Goal: Check status: Check status

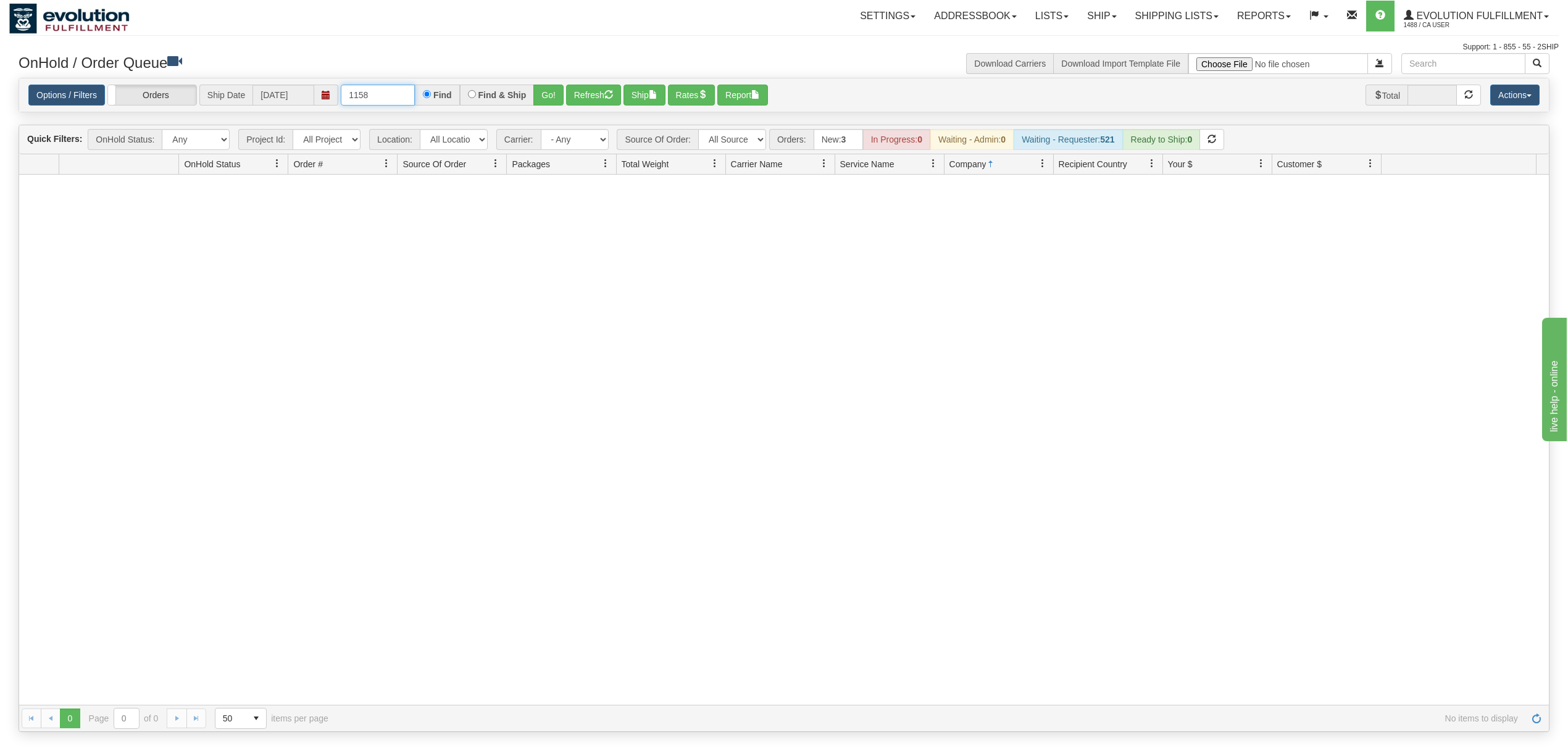
click at [400, 93] on input "1158" at bounding box center [377, 95] width 74 height 21
click at [549, 98] on button "Go!" at bounding box center [548, 95] width 30 height 21
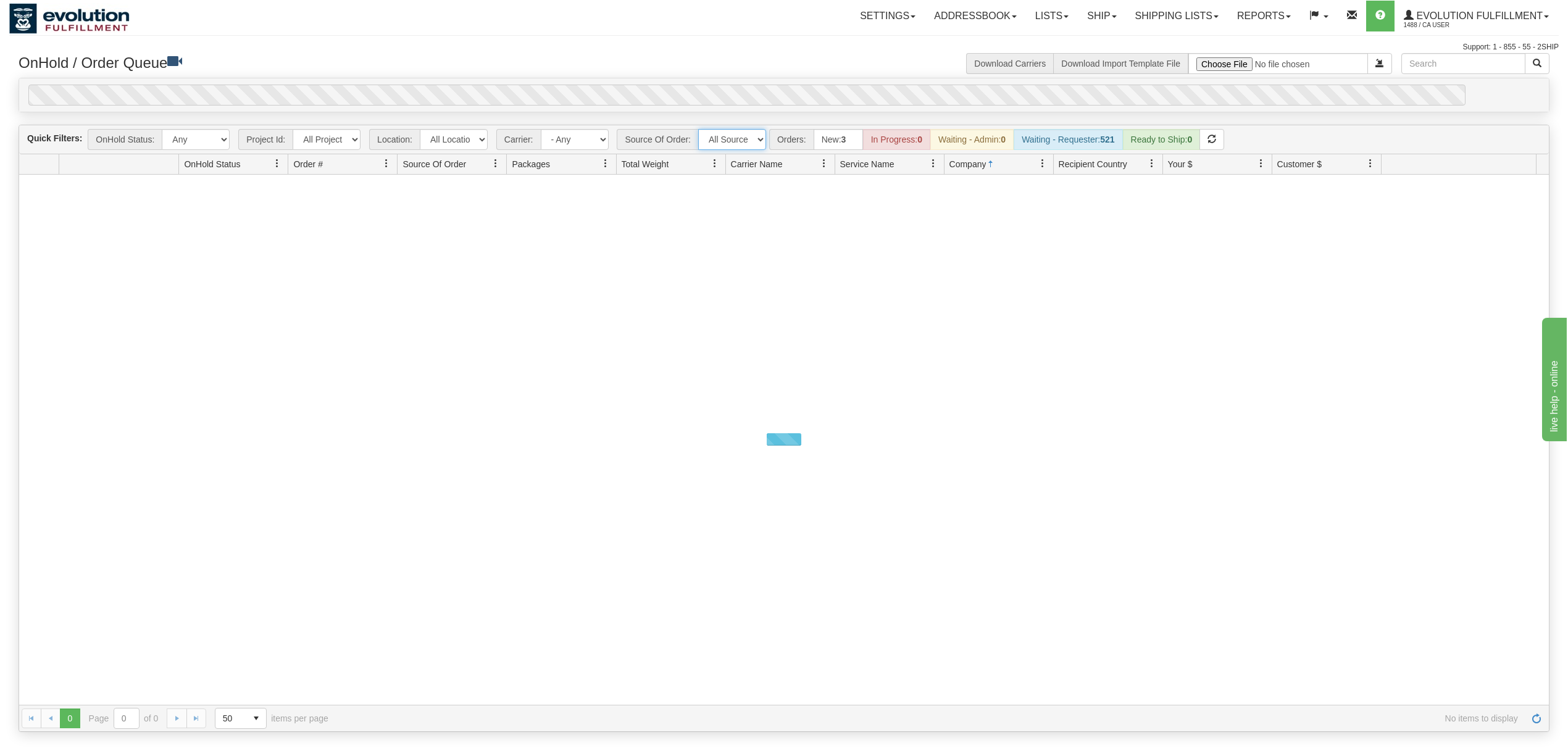
click at [724, 143] on select "All Sources AirBlaster 2Ship Integration Ambler Apparel 2Ship Integration BC [M…" at bounding box center [732, 140] width 68 height 21
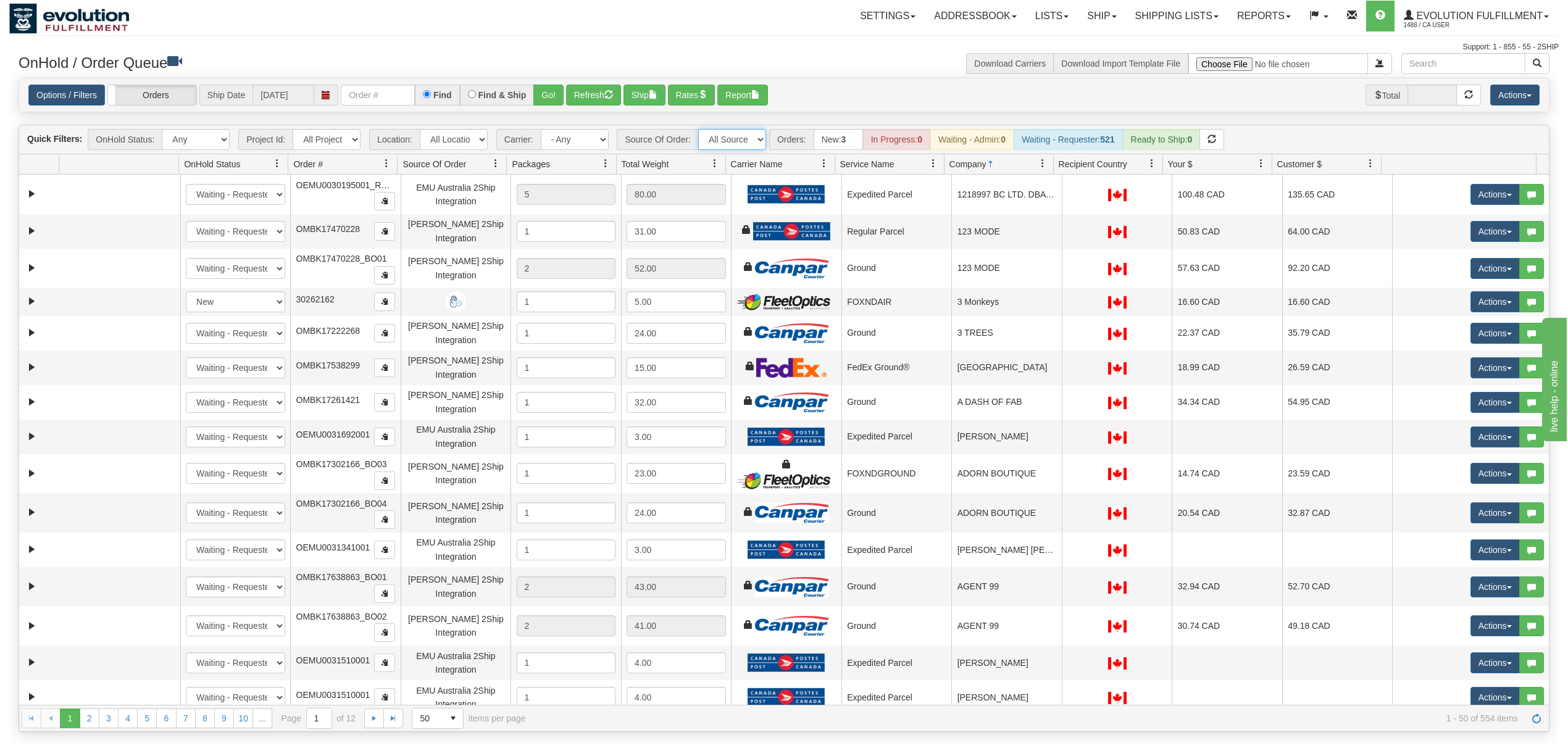
select select "[PERSON_NAME] 2Ship Integration"
click at [699, 130] on select "All Sources AirBlaster 2Ship Integration Ambler Apparel 2Ship Integration BC [M…" at bounding box center [732, 140] width 68 height 21
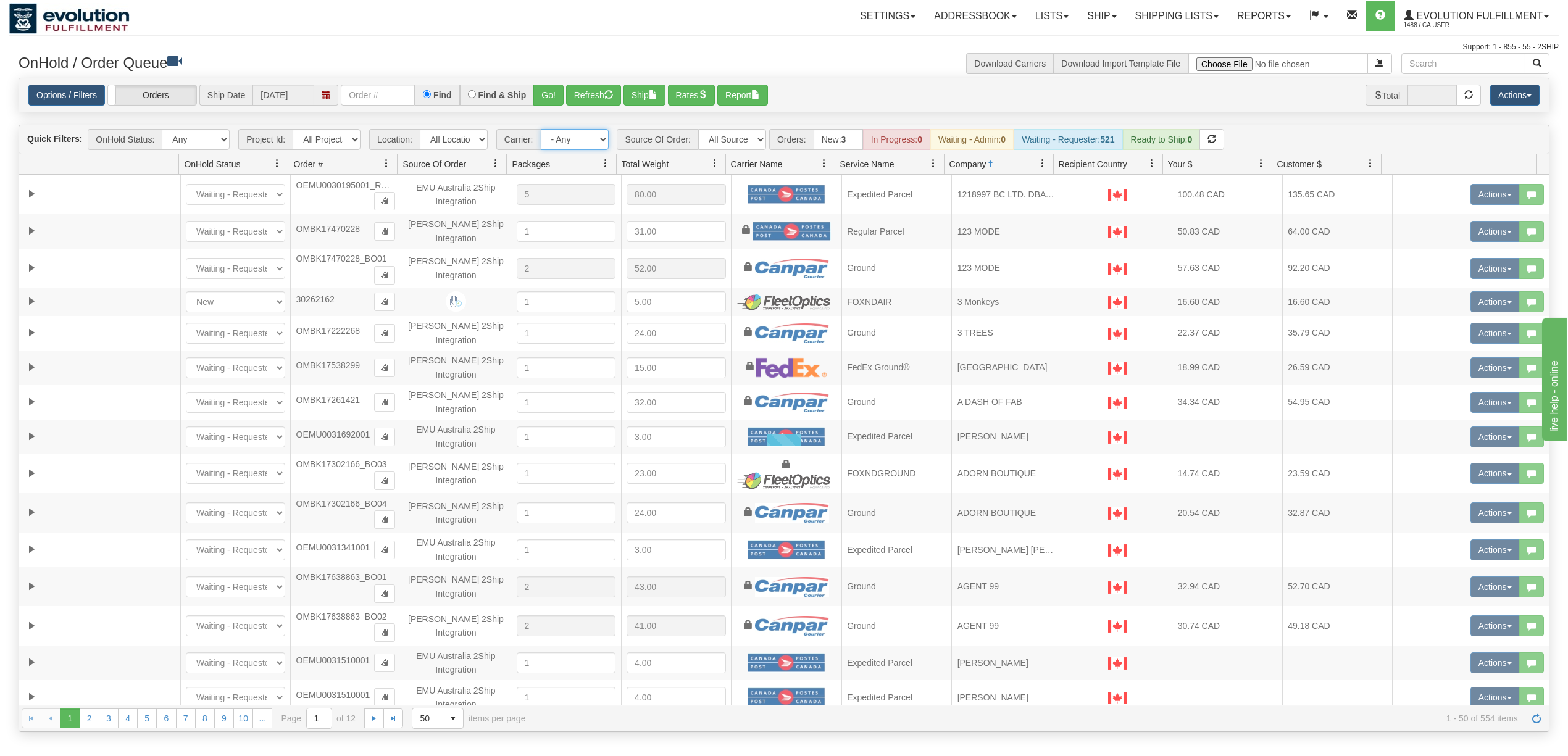
click at [575, 146] on select "- Any - Has NO carrier assigned - Has a carrier assigned FleetOptics Inc. My Ca…" at bounding box center [575, 140] width 68 height 21
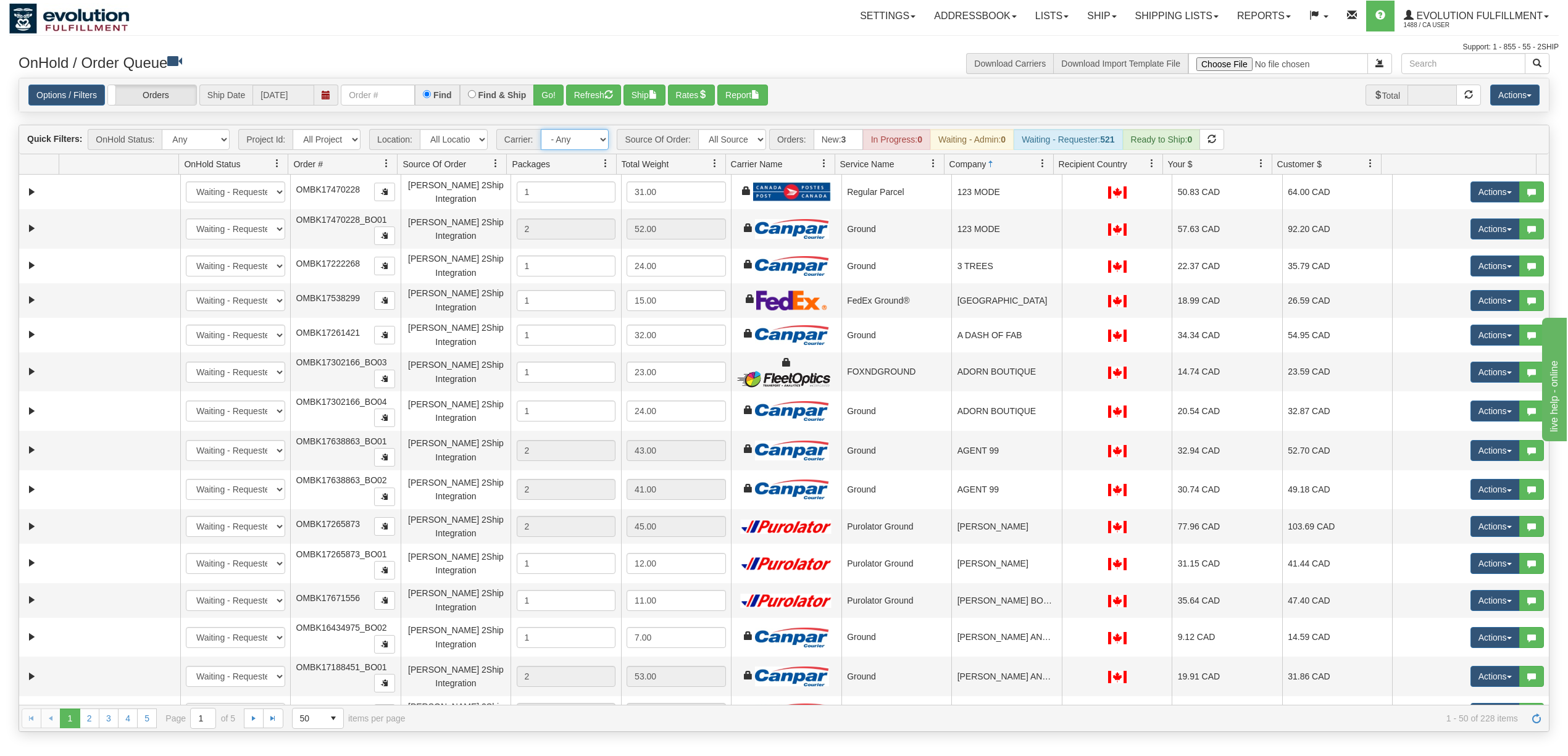
select select "-1"
click at [541, 130] on select "- Any - Has NO carrier assigned - Has a carrier assigned FleetOptics Inc. My Ca…" at bounding box center [575, 140] width 68 height 21
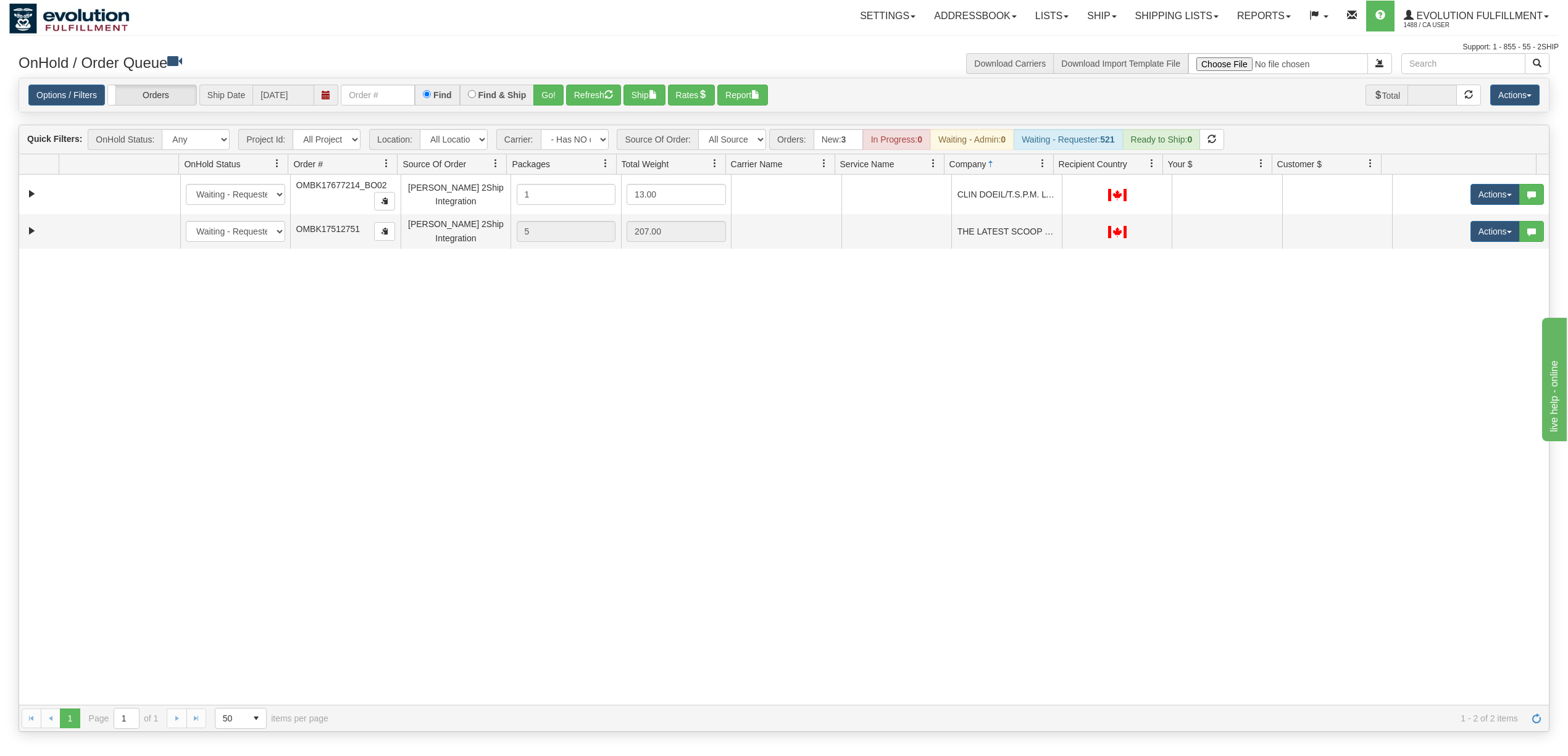
click at [860, 527] on div "31620991 EVOLUTION V3 91116279 0 New In Progress Waiting - Admin Waiting - Requ…" at bounding box center [783, 439] width 1529 height 530
click at [548, 92] on button "Go!" at bounding box center [548, 95] width 30 height 21
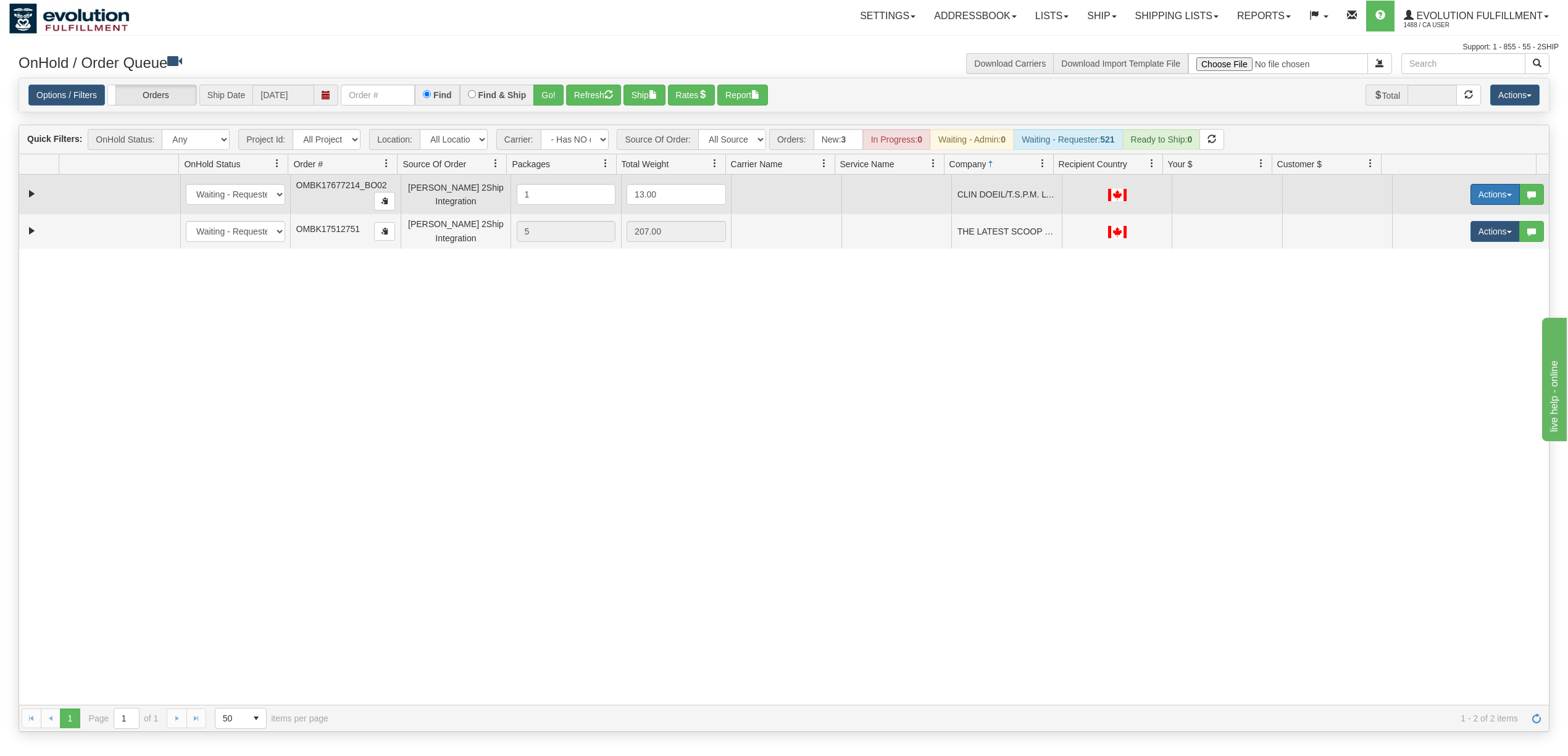
click at [1470, 198] on button "Actions" at bounding box center [1495, 194] width 49 height 21
click at [1455, 249] on span "Rate All Services" at bounding box center [1469, 250] width 74 height 10
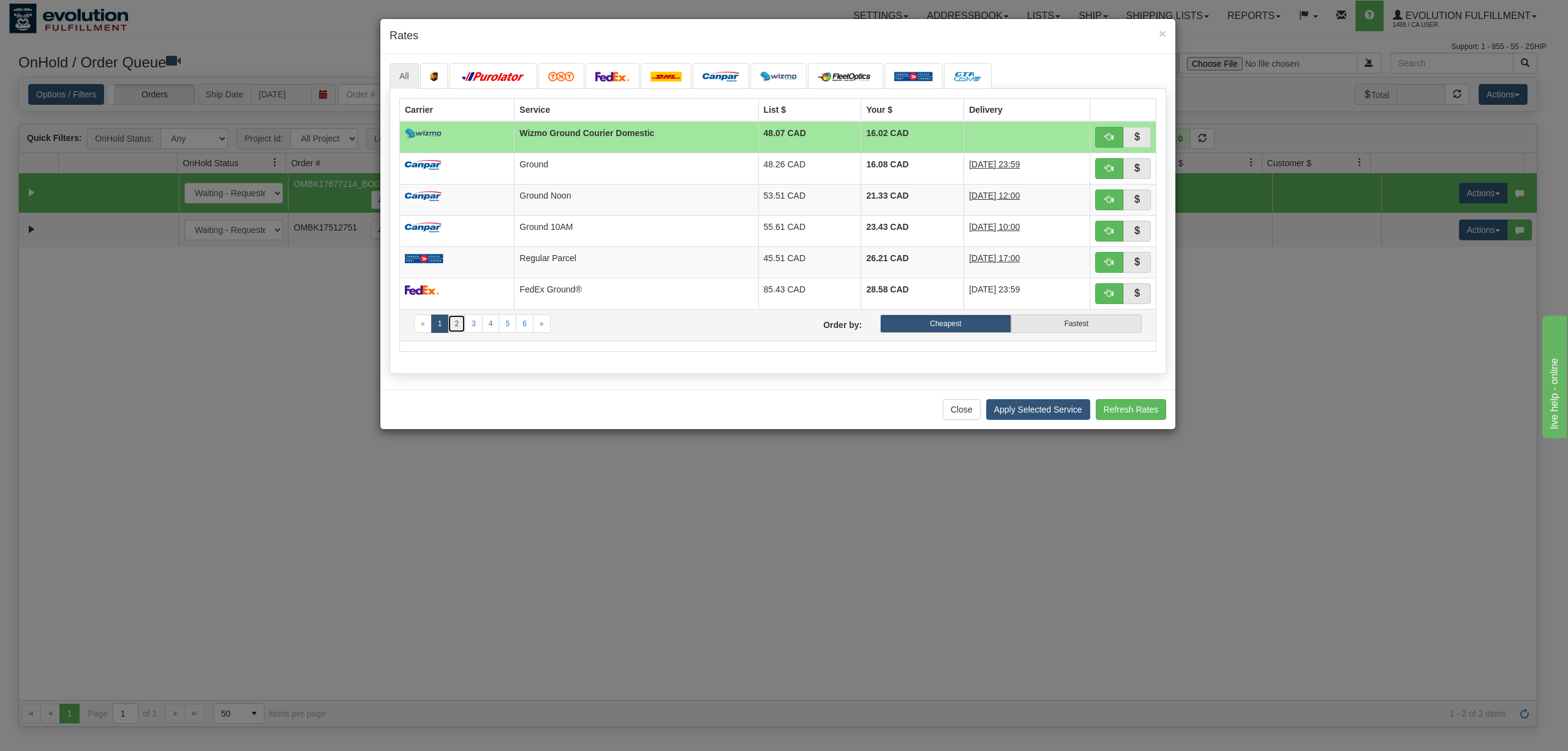
click at [459, 326] on link "2" at bounding box center [457, 323] width 18 height 18
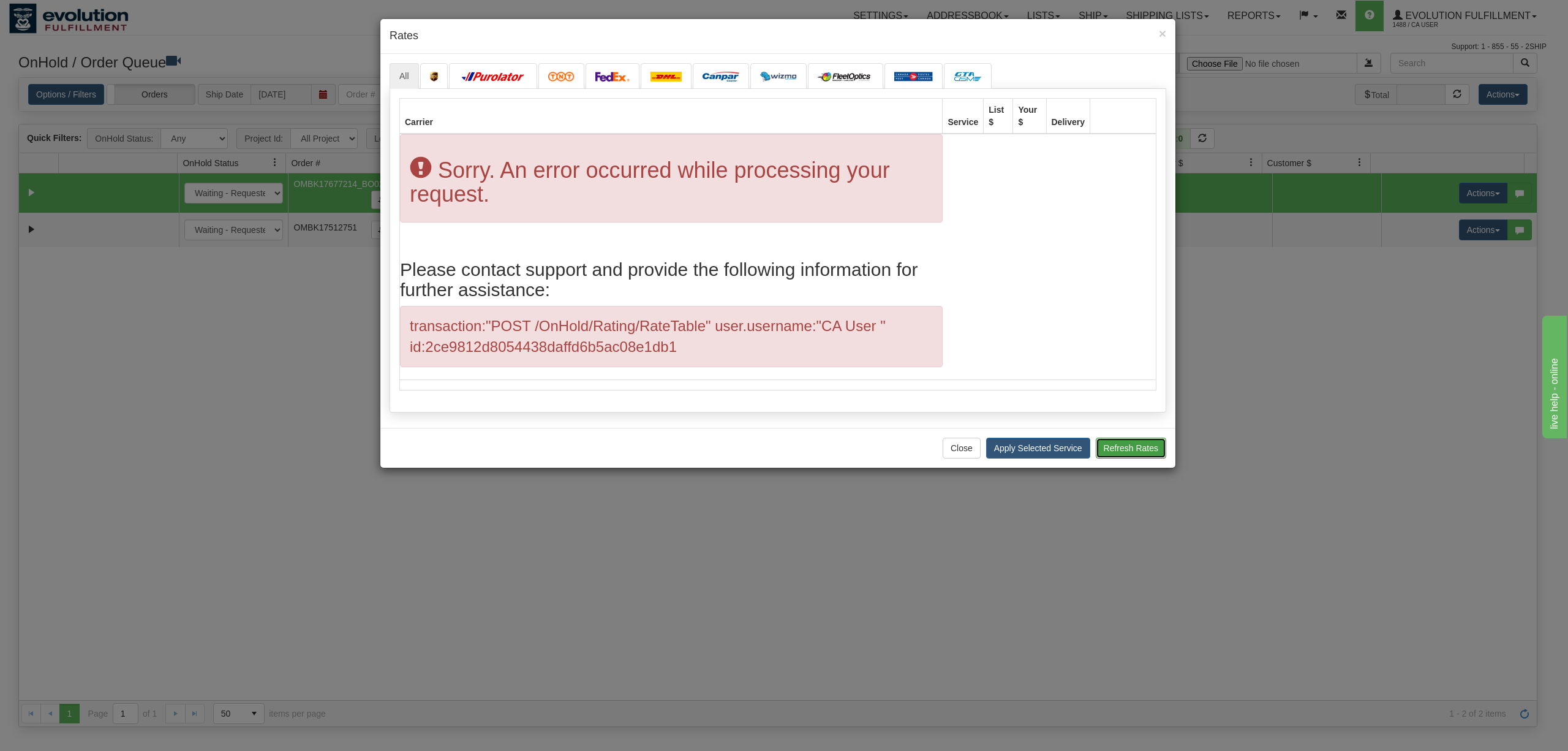
click at [1143, 456] on button "Refresh Rates" at bounding box center [1131, 448] width 70 height 20
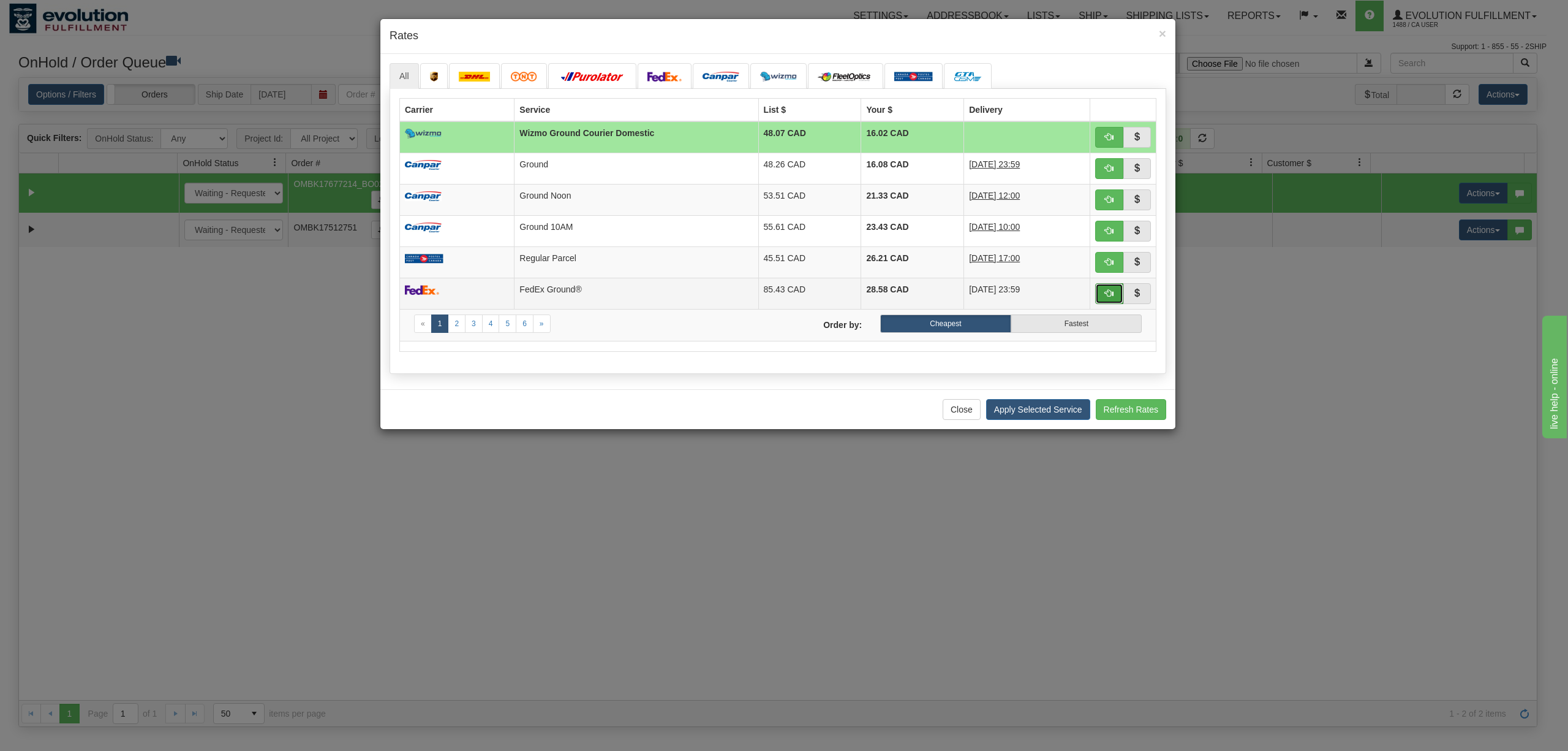
click at [1107, 292] on span "button" at bounding box center [1109, 292] width 9 height 9
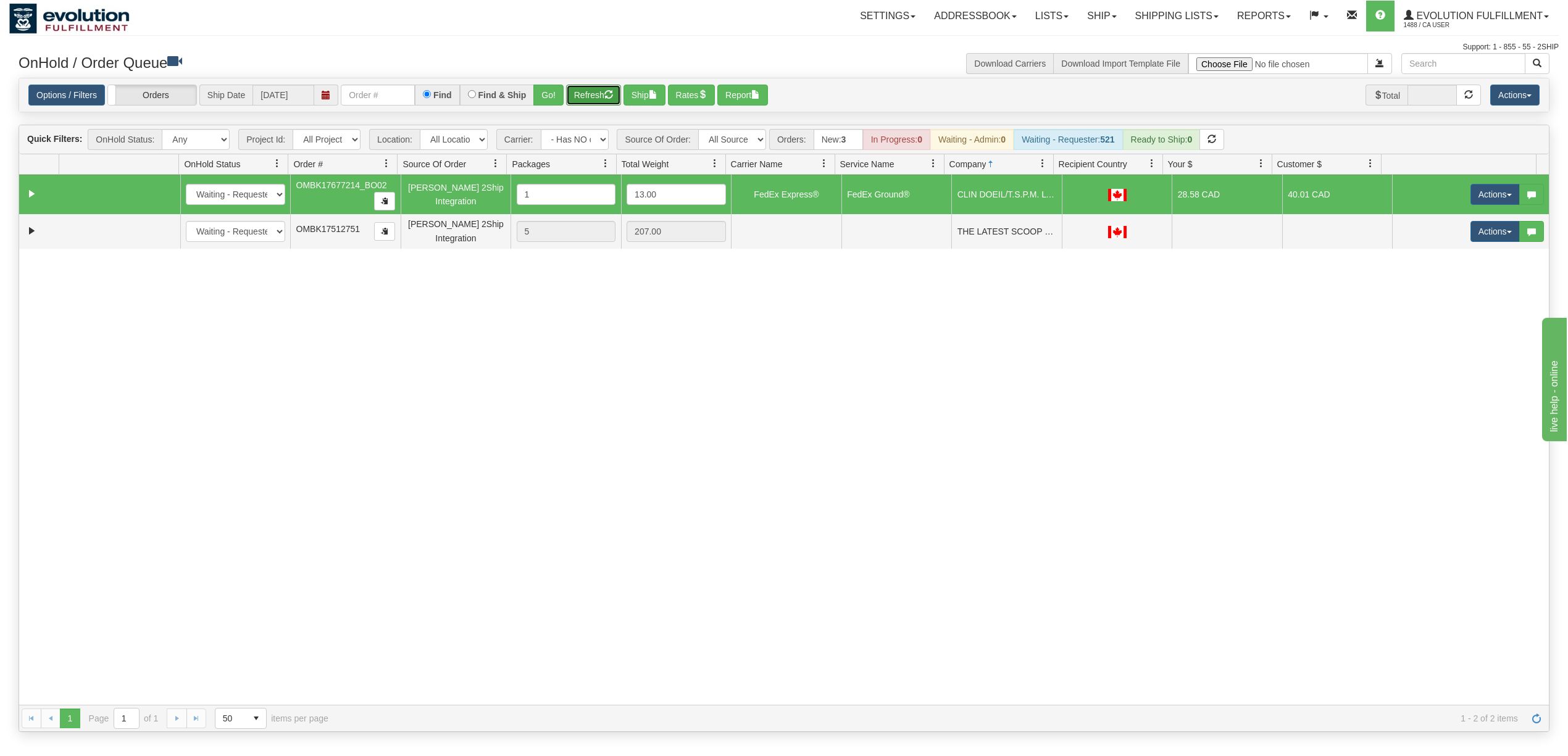
click at [589, 94] on button "Refresh" at bounding box center [593, 95] width 55 height 21
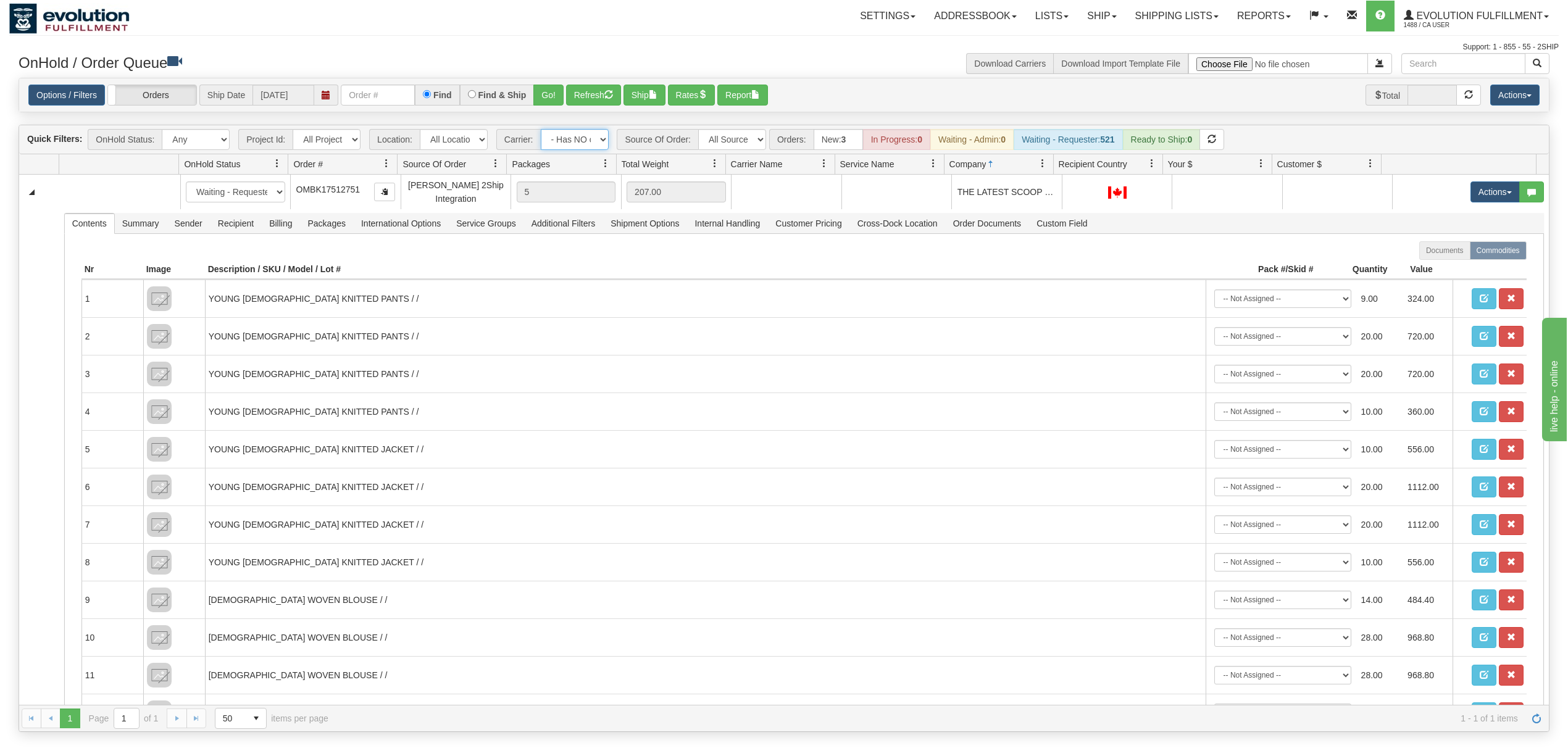
click at [567, 146] on select "- Any - Has NO carrier assigned - Has a carrier assigned FleetOptics Inc. My Ca…" at bounding box center [575, 140] width 68 height 21
select select "grid toolbar"
click at [541, 130] on select "- Any - Has NO carrier assigned - Has a carrier assigned FleetOptics Inc. My Ca…" at bounding box center [575, 140] width 68 height 21
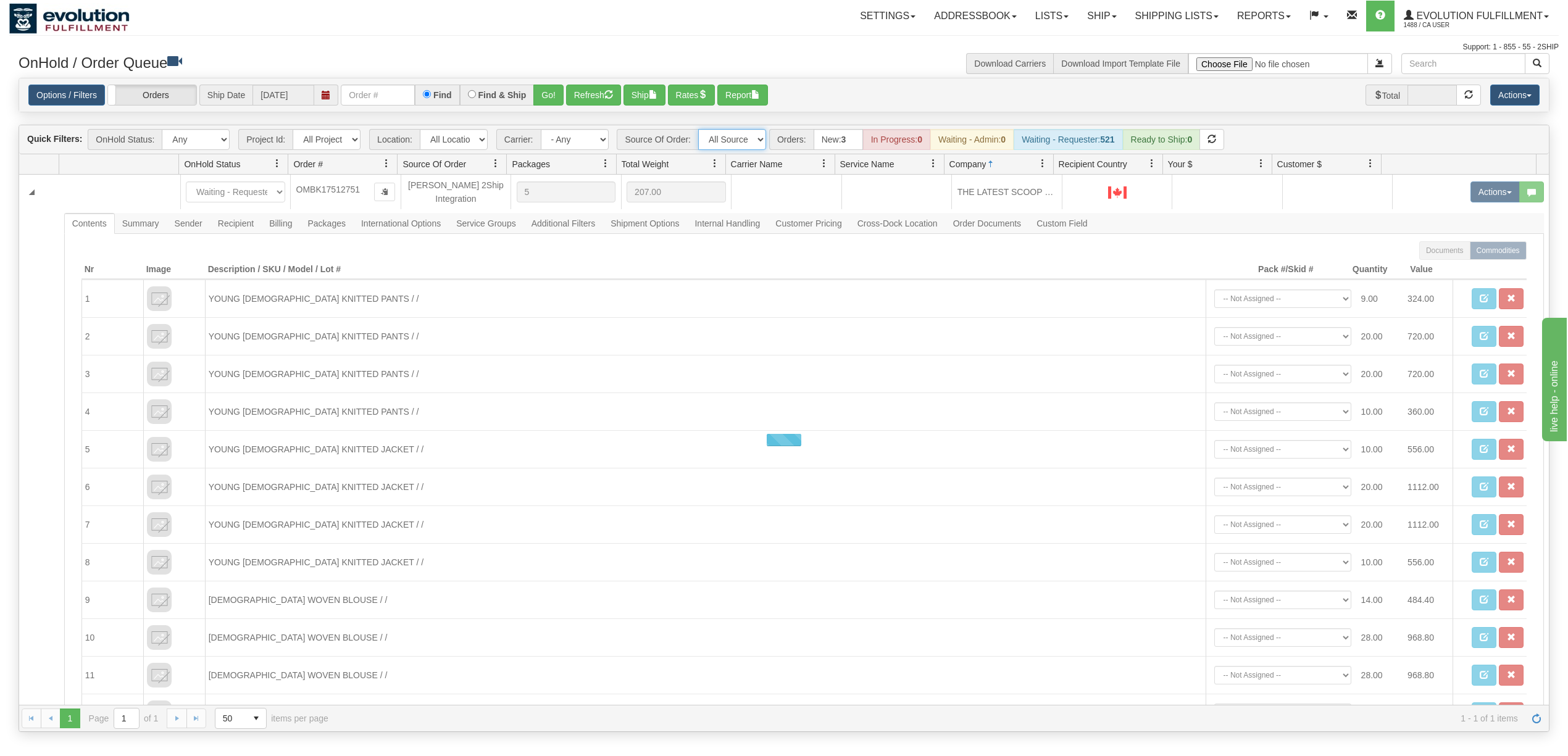
click at [719, 147] on select "All Sources AirBlaster 2Ship Integration Ambler Apparel 2Ship Integration BC [M…" at bounding box center [732, 140] width 68 height 21
select select "grid toolbar"
click at [699, 130] on select "All Sources AirBlaster 2Ship Integration Ambler Apparel 2Ship Integration BC [M…" at bounding box center [732, 140] width 68 height 21
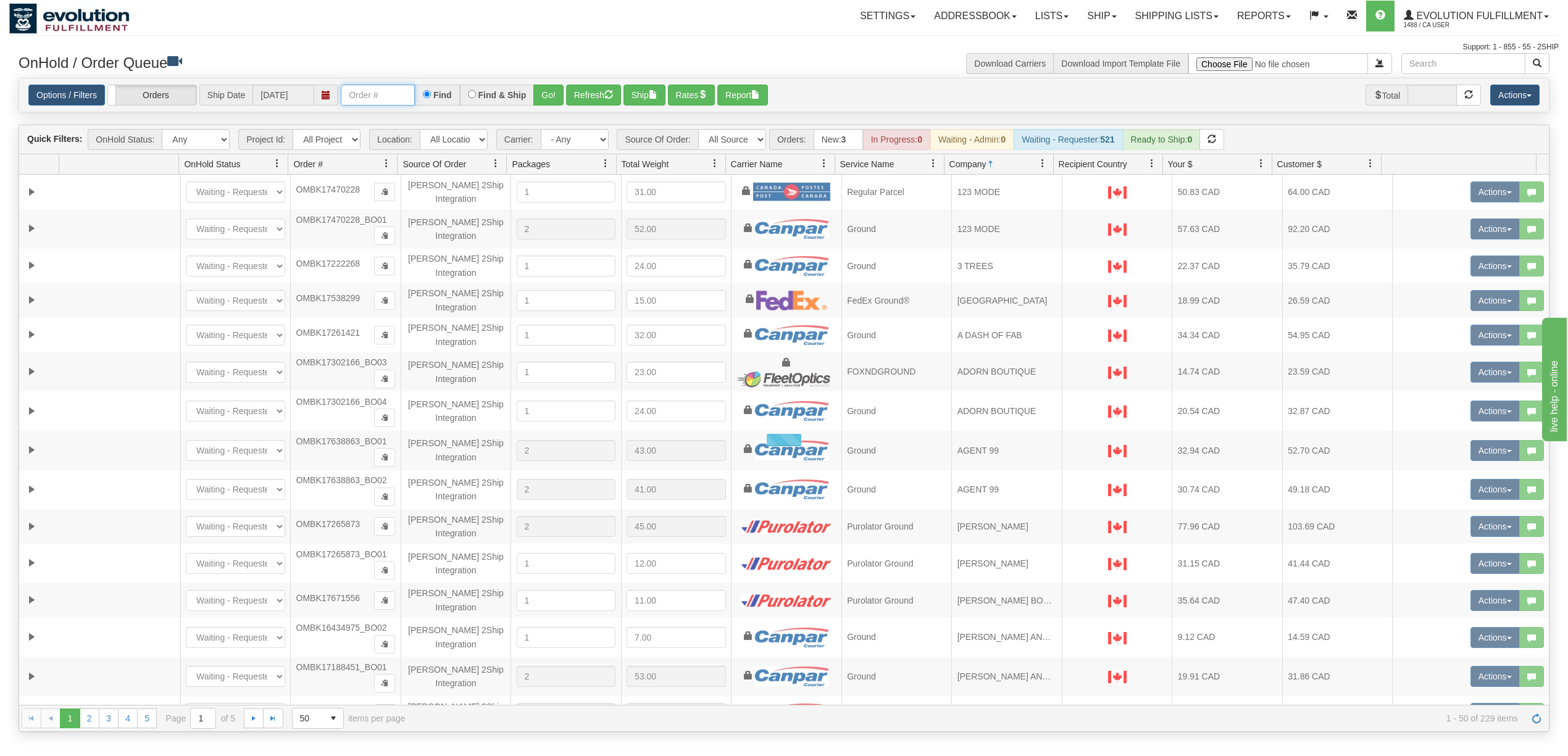
click at [382, 90] on input "text" at bounding box center [377, 95] width 74 height 21
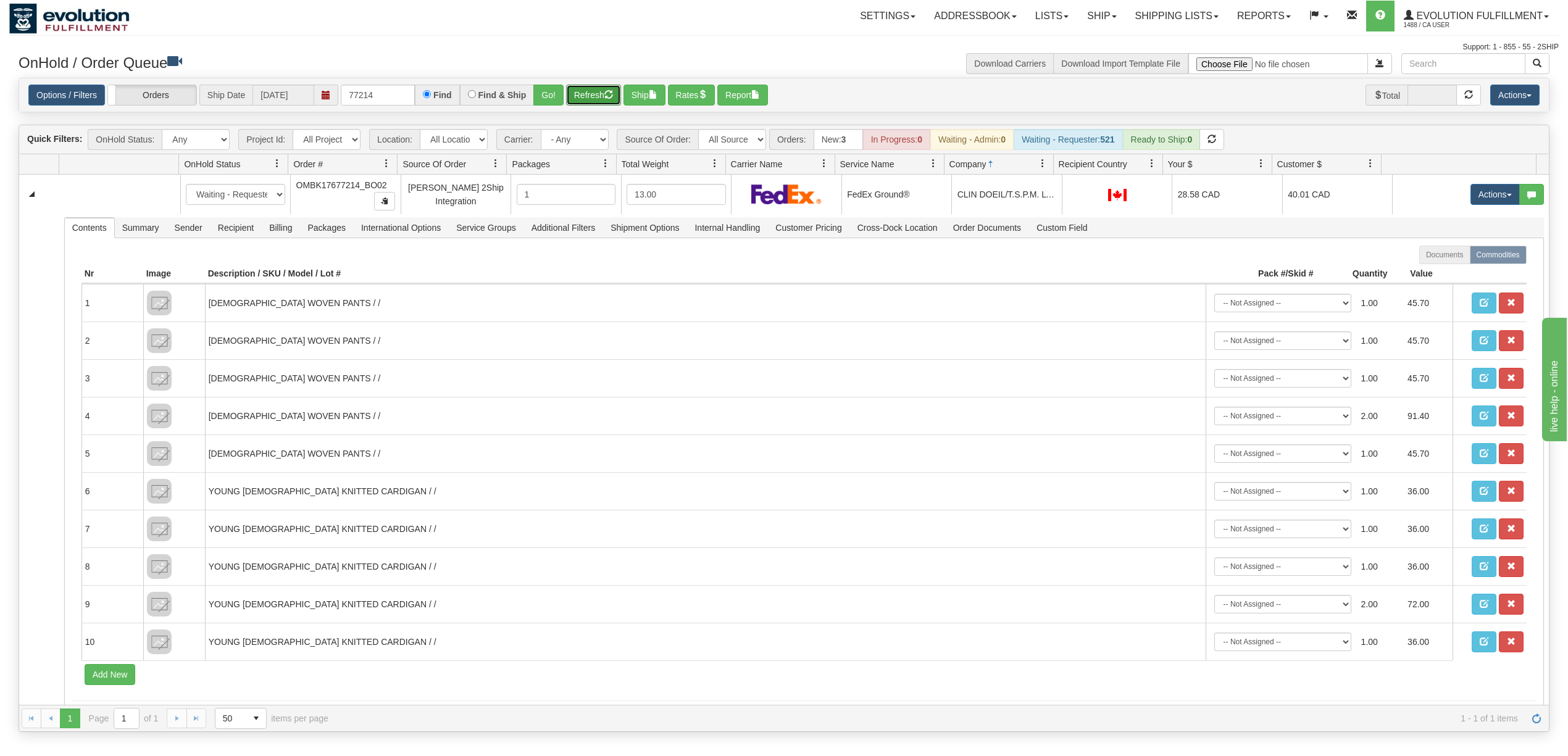
click at [605, 99] on button "Refresh" at bounding box center [593, 95] width 55 height 21
click at [409, 90] on input "77214" at bounding box center [377, 95] width 74 height 21
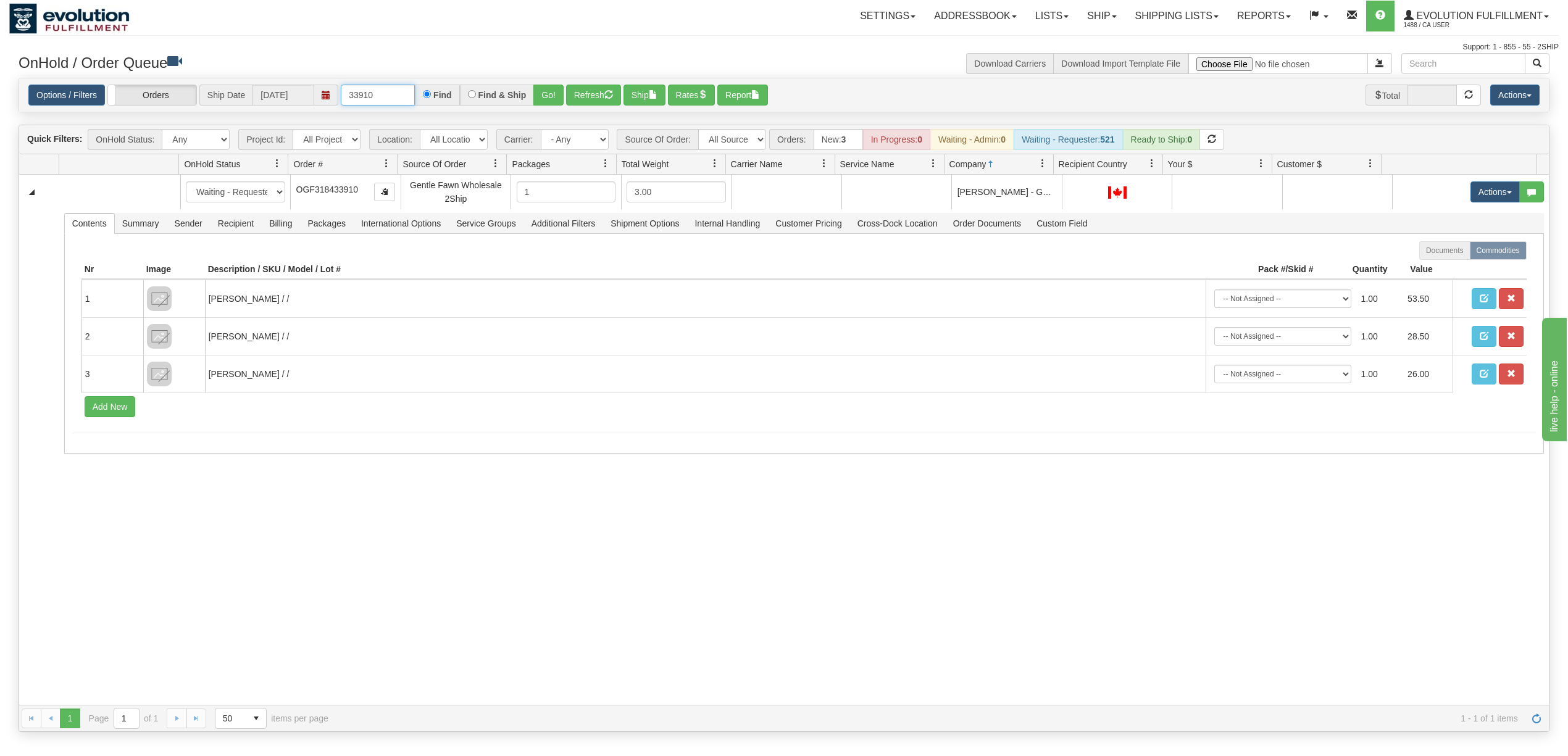
click at [374, 95] on input "33910" at bounding box center [377, 95] width 74 height 21
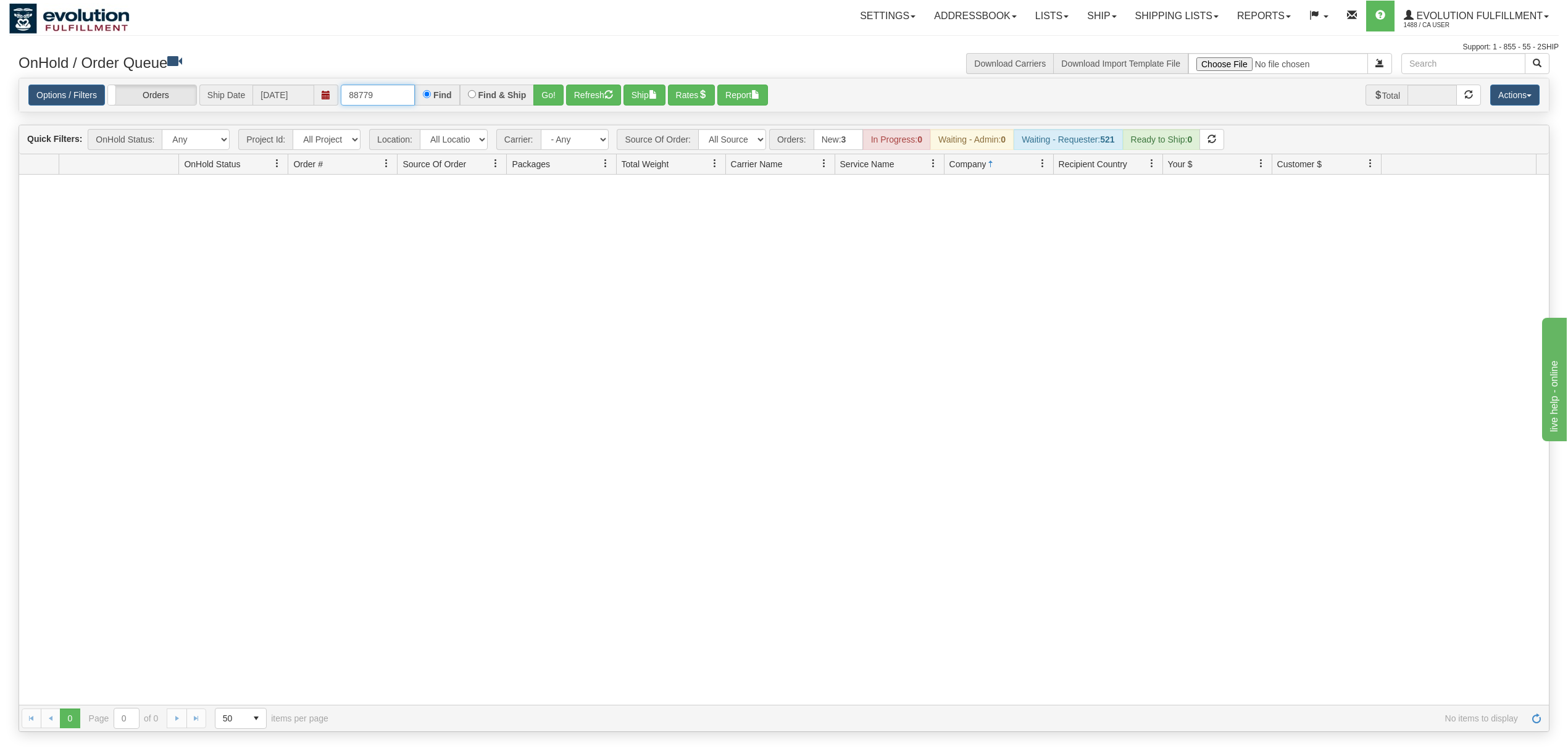
click at [411, 94] on input "88779" at bounding box center [377, 95] width 74 height 21
type input "77214"
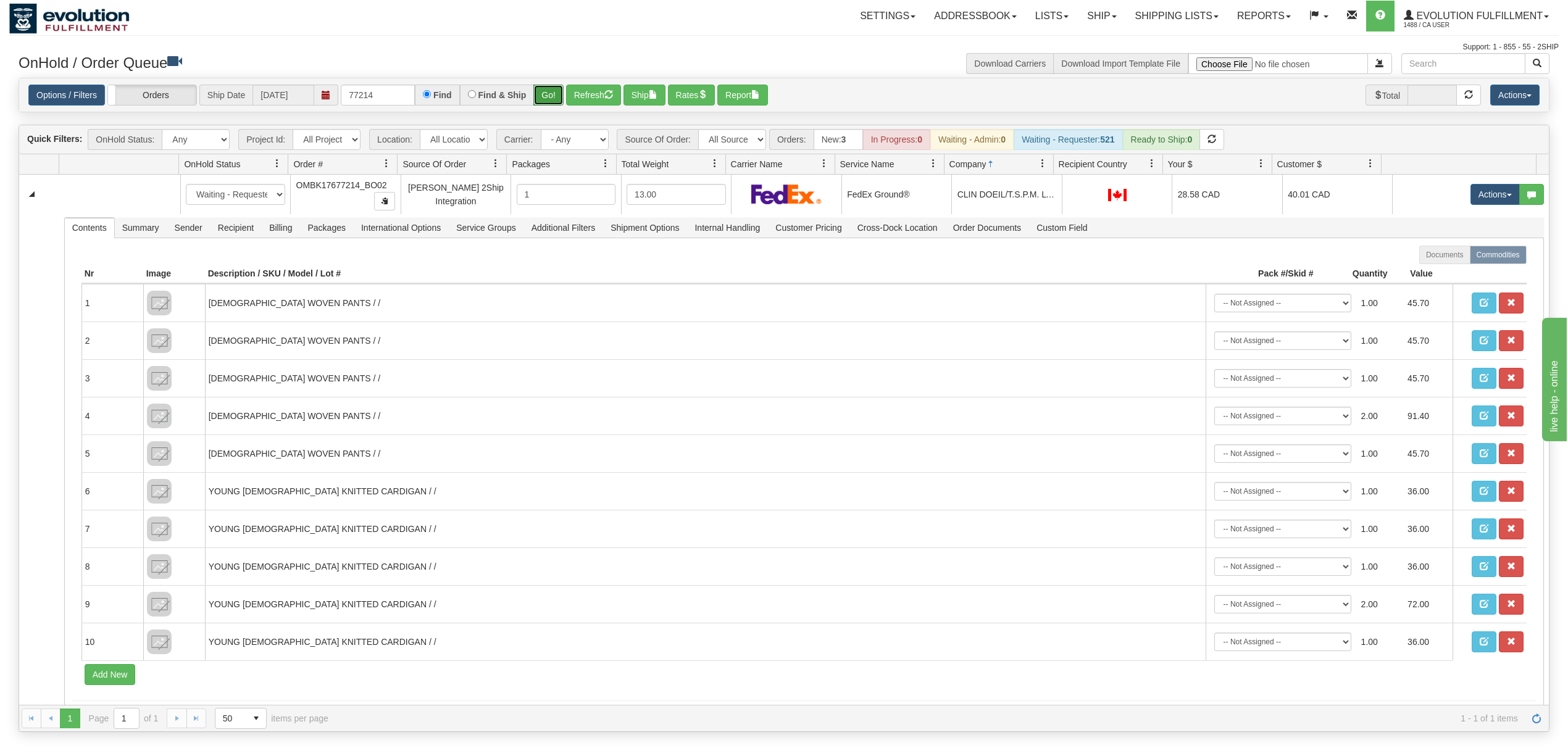
click at [563, 96] on button "Go!" at bounding box center [548, 95] width 30 height 21
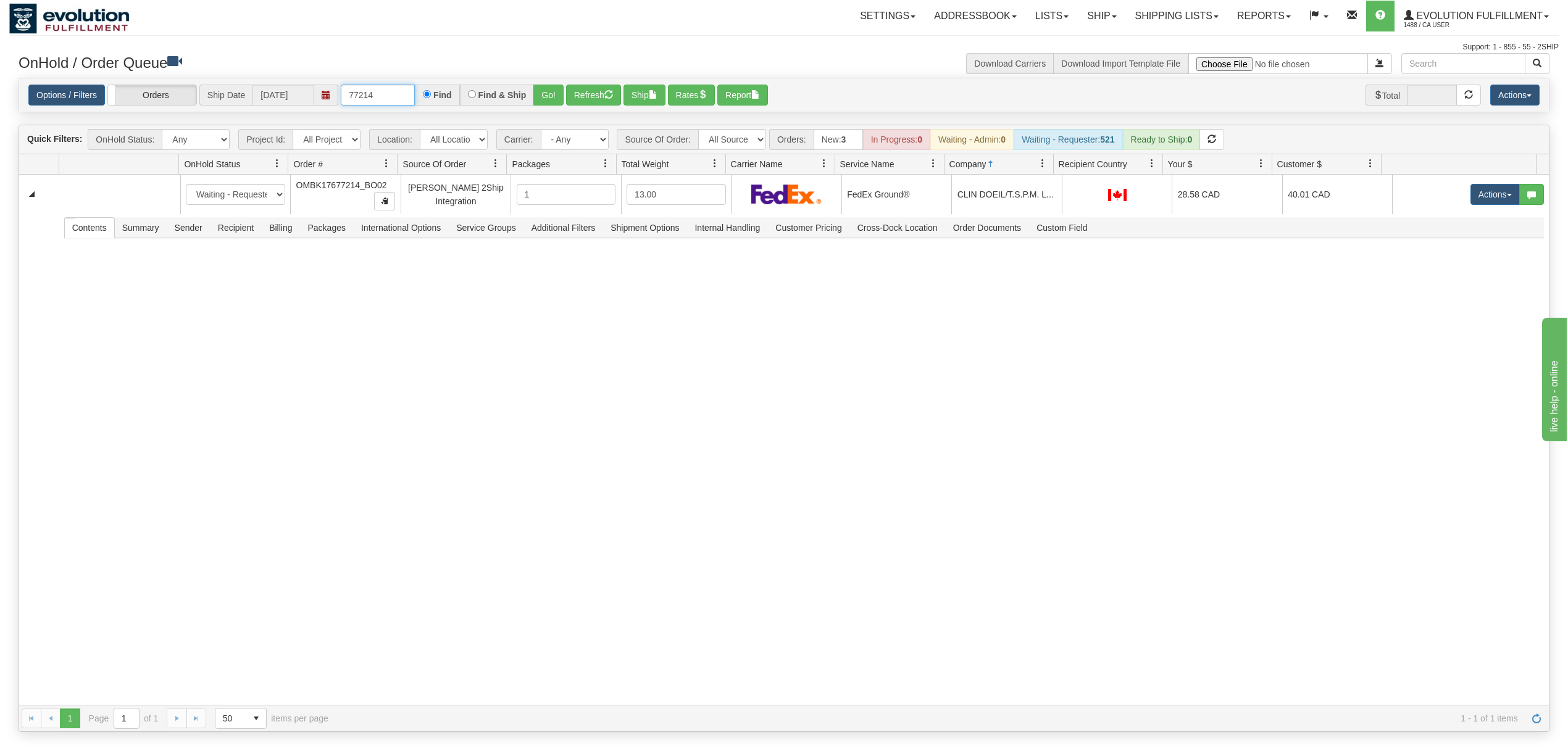
click at [394, 102] on input "77214" at bounding box center [377, 95] width 74 height 21
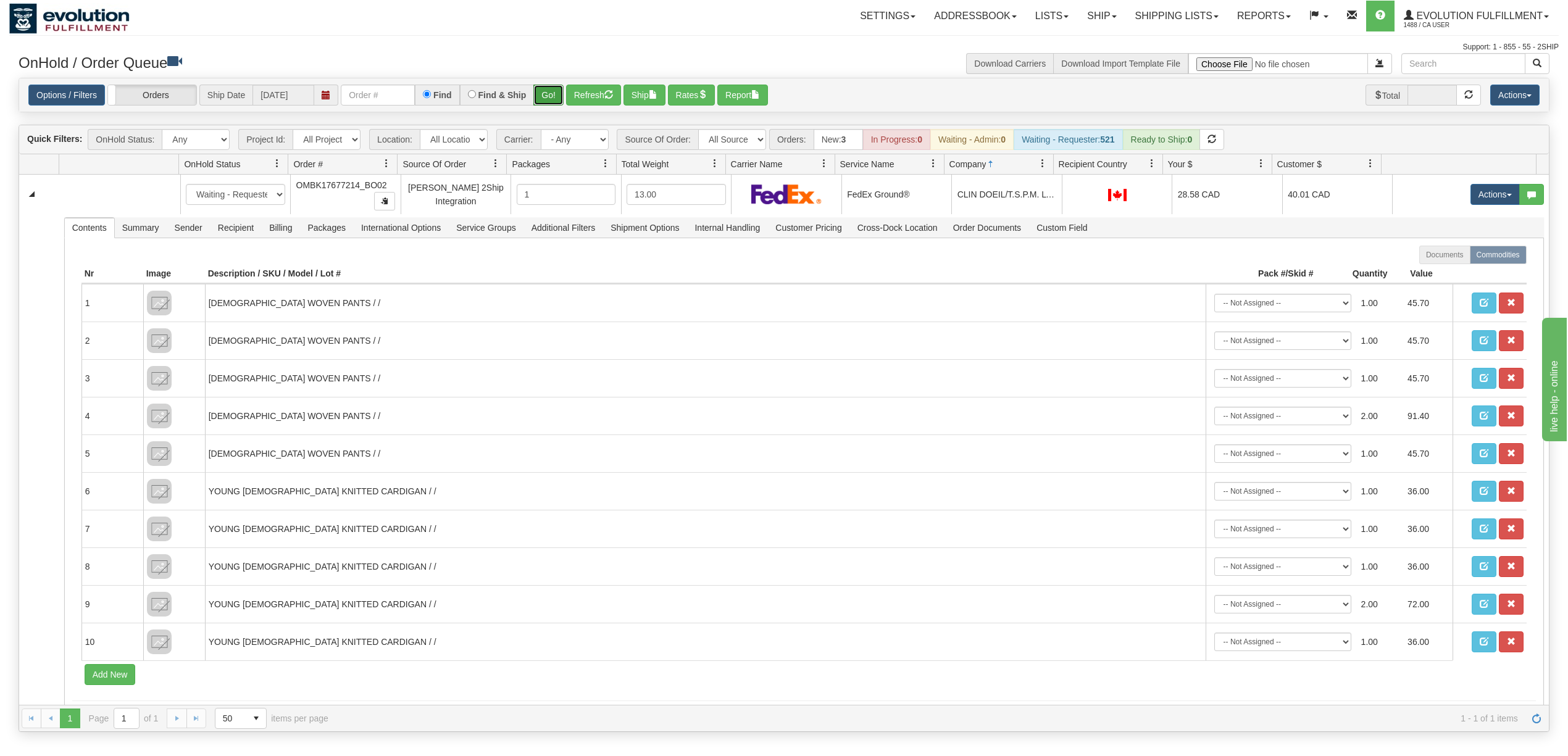
click at [546, 105] on button "Go!" at bounding box center [548, 95] width 30 height 21
